Goal: Navigation & Orientation: Understand site structure

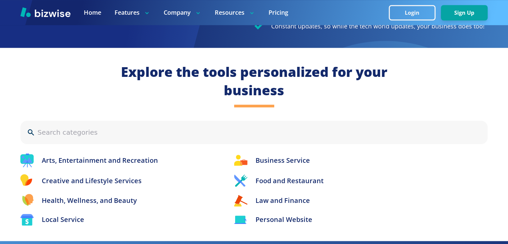
scroll to position [694, 0]
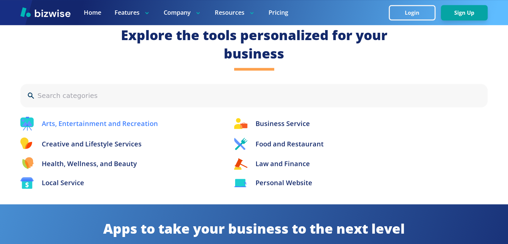
click at [124, 124] on p "Arts, Entertainment and Recreation" at bounding box center [100, 124] width 116 height 10
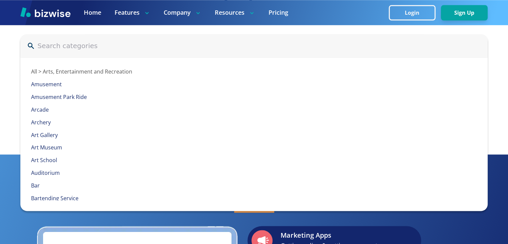
scroll to position [754, 0]
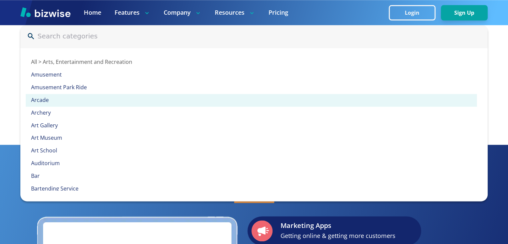
click at [144, 105] on div "Arcade" at bounding box center [251, 100] width 451 height 13
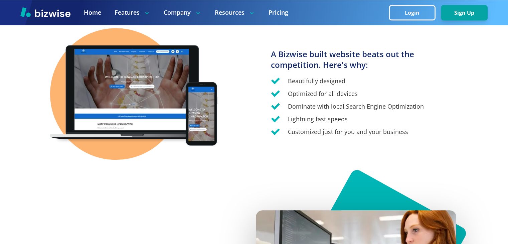
scroll to position [476, 0]
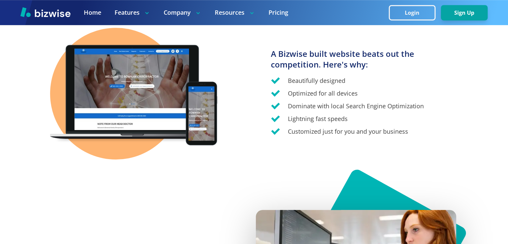
click at [58, 10] on img at bounding box center [45, 12] width 50 height 10
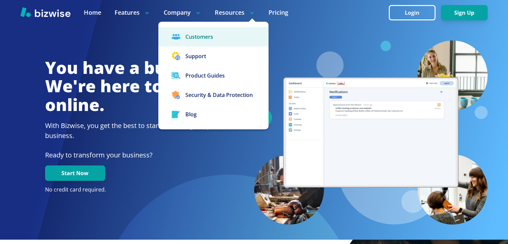
click at [231, 35] on link "Customers" at bounding box center [213, 36] width 110 height 19
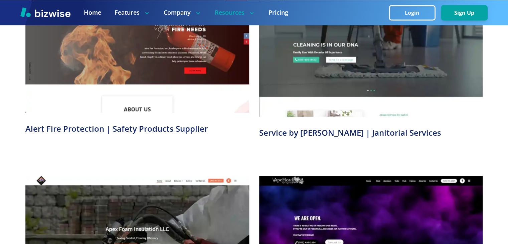
scroll to position [1130, 0]
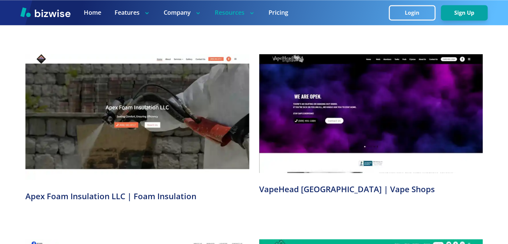
click at [53, 10] on img at bounding box center [45, 12] width 50 height 10
